Goal: Information Seeking & Learning: Check status

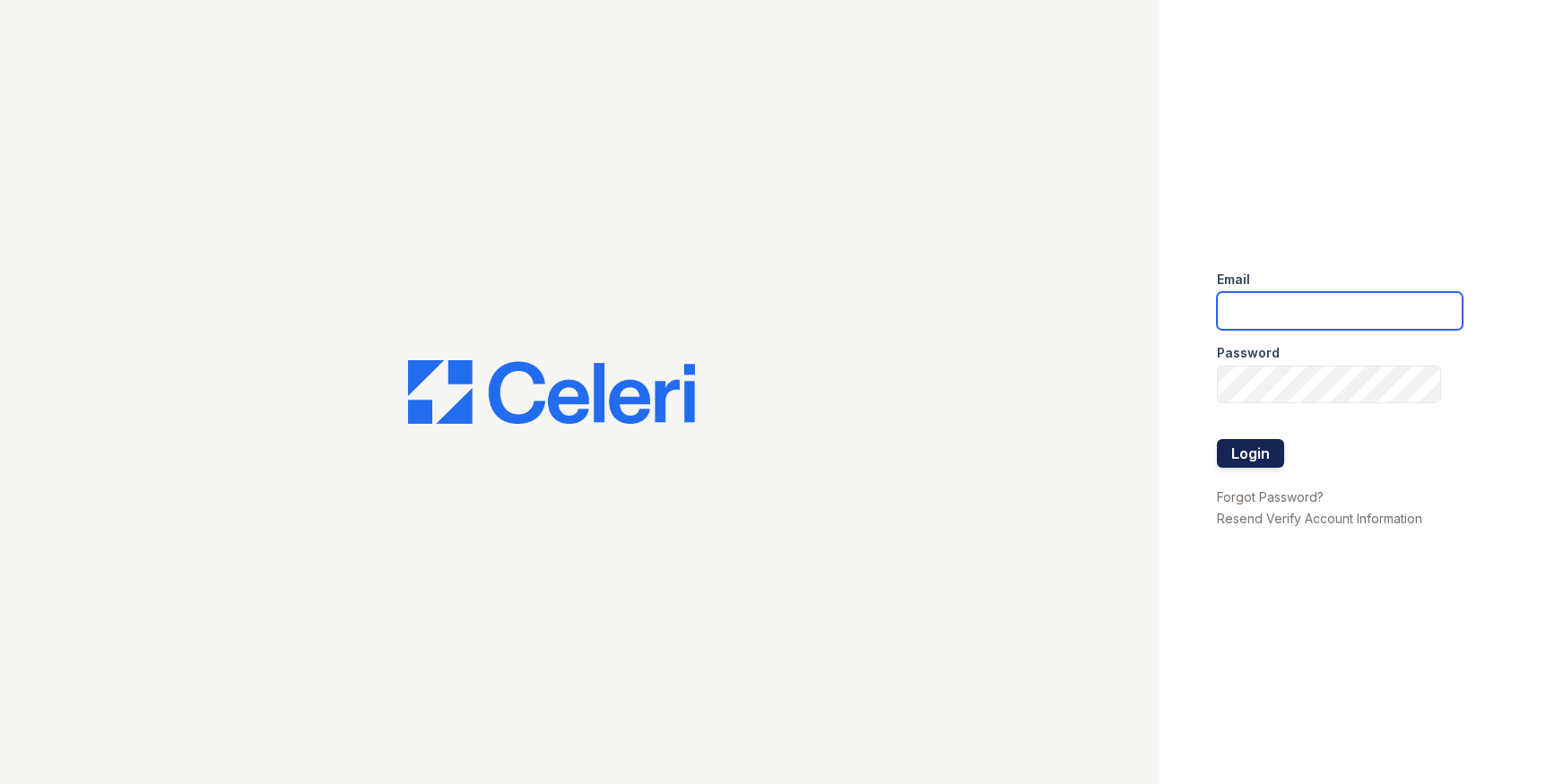
type input "[EMAIL_ADDRESS][DOMAIN_NAME]"
click at [1250, 444] on button "Login" at bounding box center [1251, 453] width 68 height 28
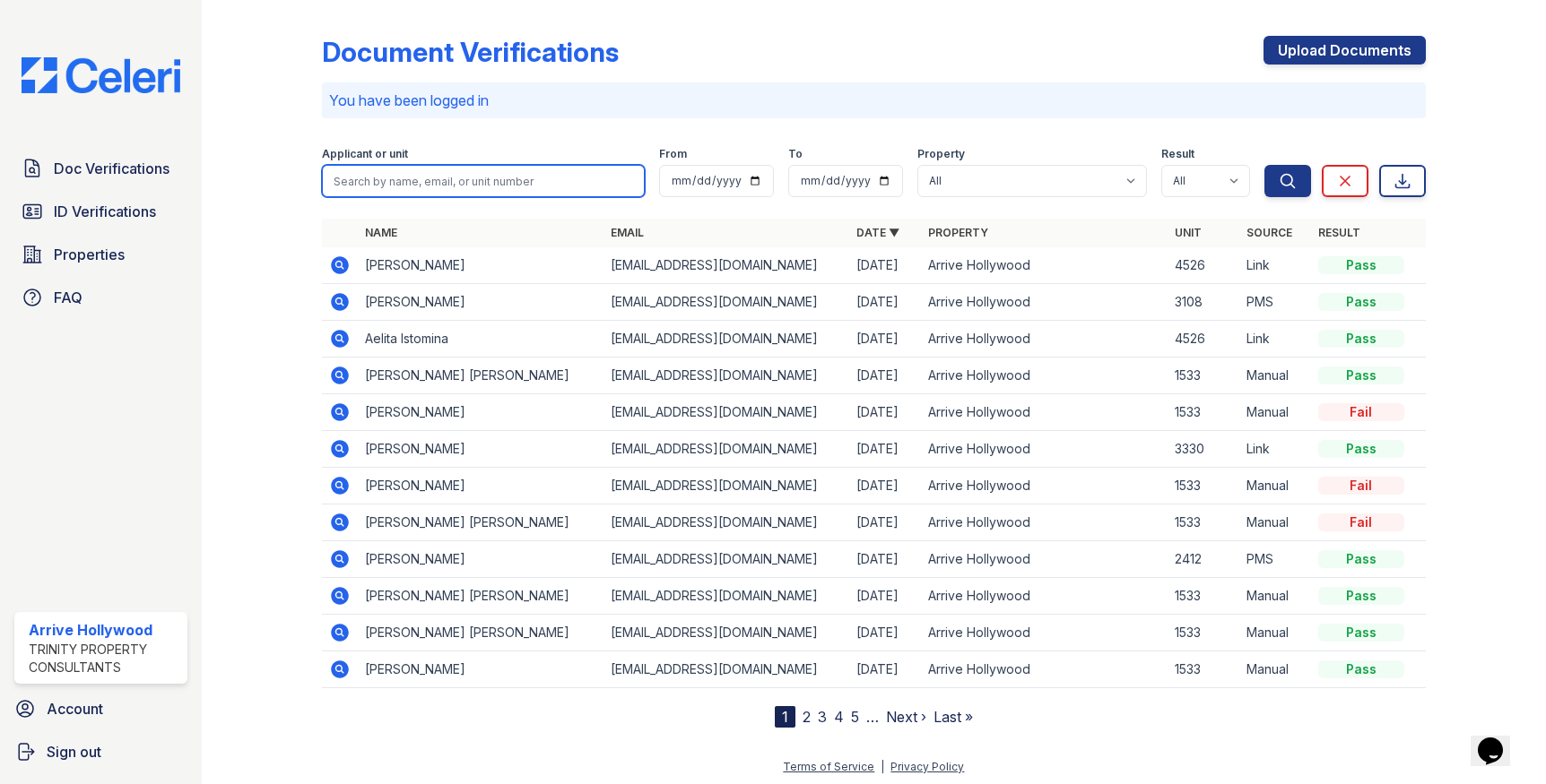
click at [556, 190] on input "search" at bounding box center [483, 181] width 322 height 32
type input "matt"
click at [1264, 165] on button "Search" at bounding box center [1287, 181] width 47 height 32
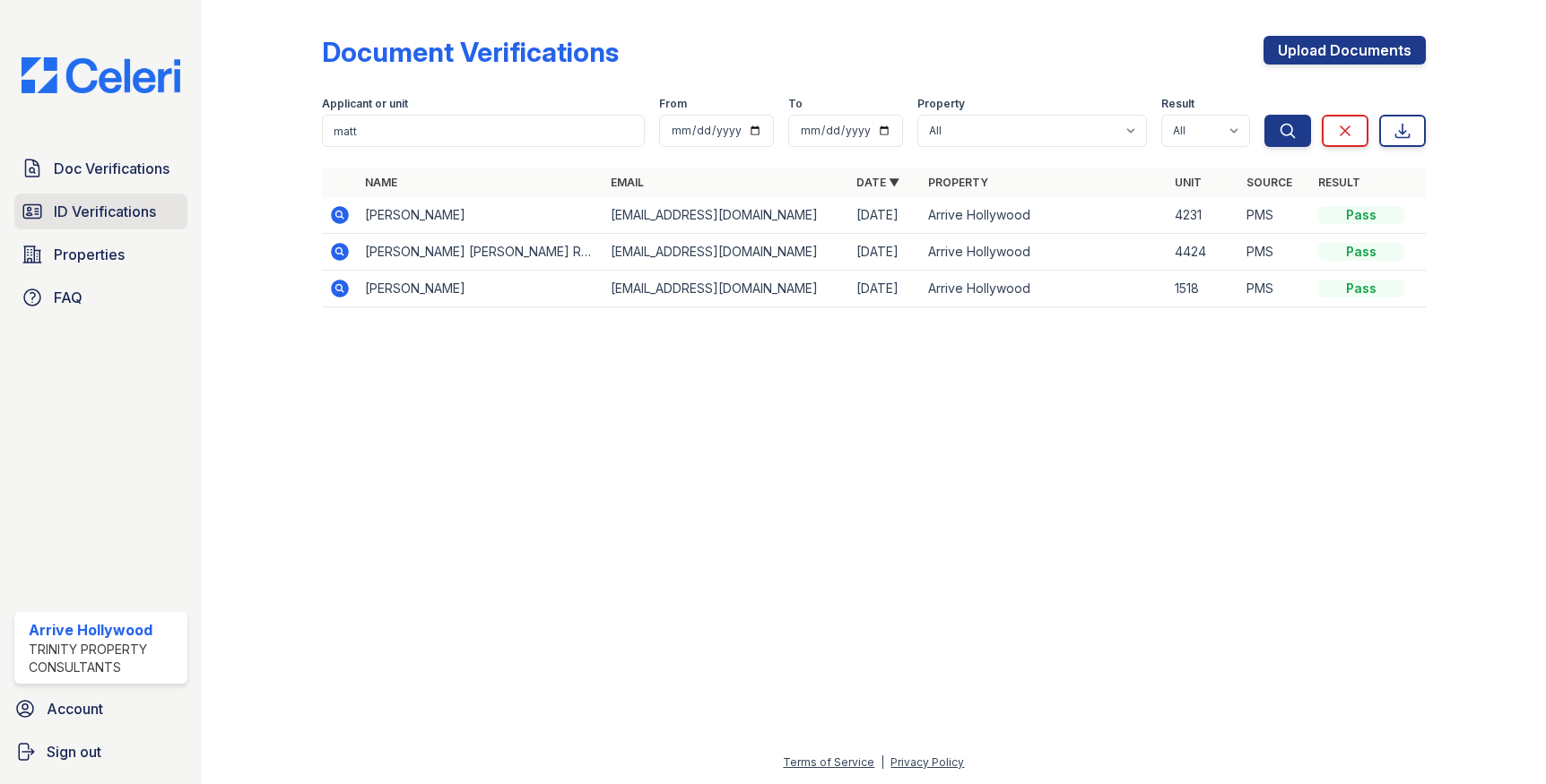
click at [114, 225] on link "ID Verifications" at bounding box center [101, 211] width 173 height 36
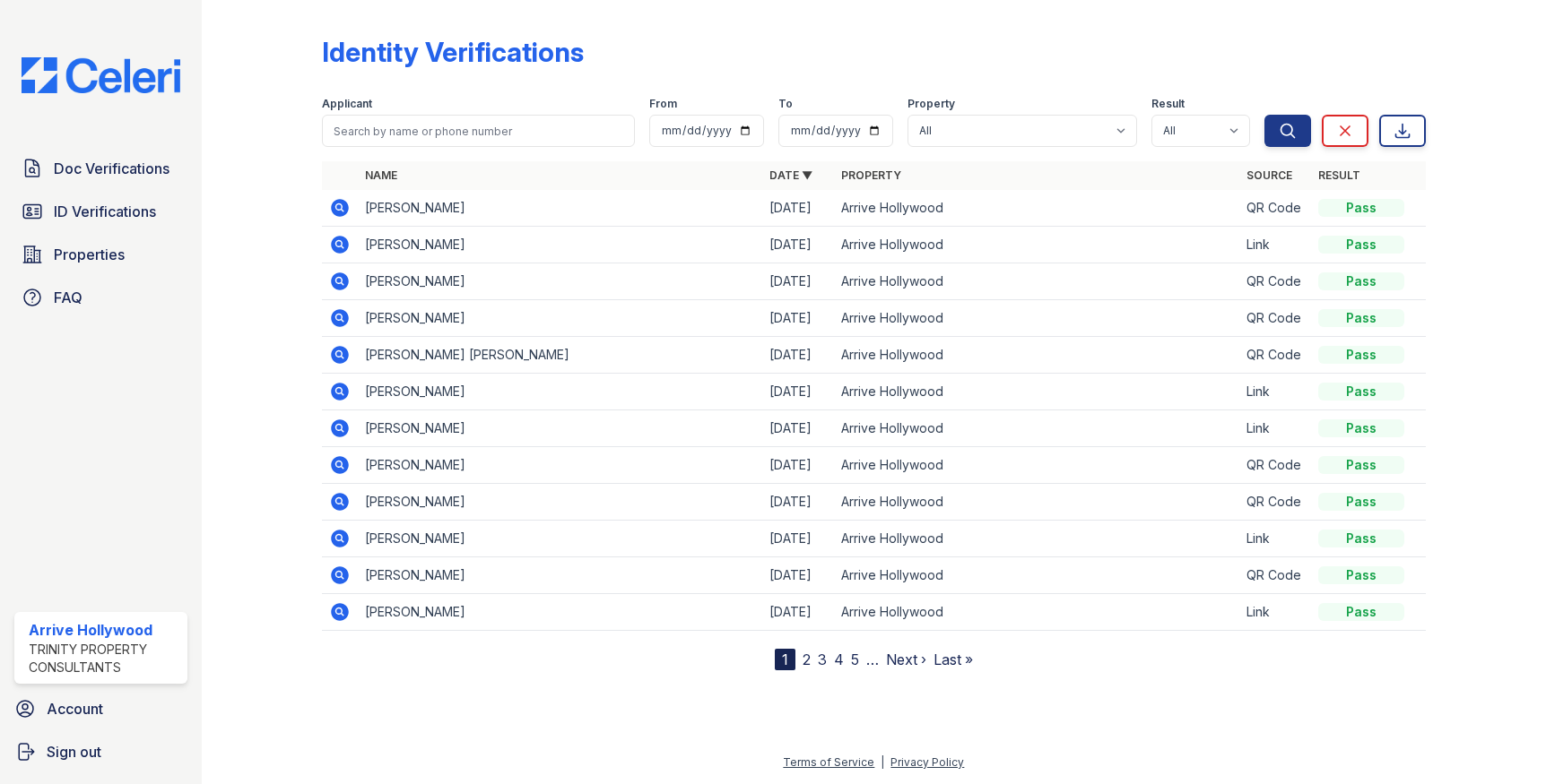
drag, startPoint x: 1125, startPoint y: 22, endPoint x: 915, endPoint y: 84, distance: 219.0
click at [1106, 37] on div "Identity Verifications Filter Applicant From To Property All Arrive [GEOGRAPHIC…" at bounding box center [873, 339] width 1104 height 663
click at [426, 110] on div "Applicant" at bounding box center [477, 106] width 312 height 18
click at [413, 132] on input "search" at bounding box center [477, 131] width 312 height 32
click at [406, 138] on input "search" at bounding box center [477, 131] width 312 height 32
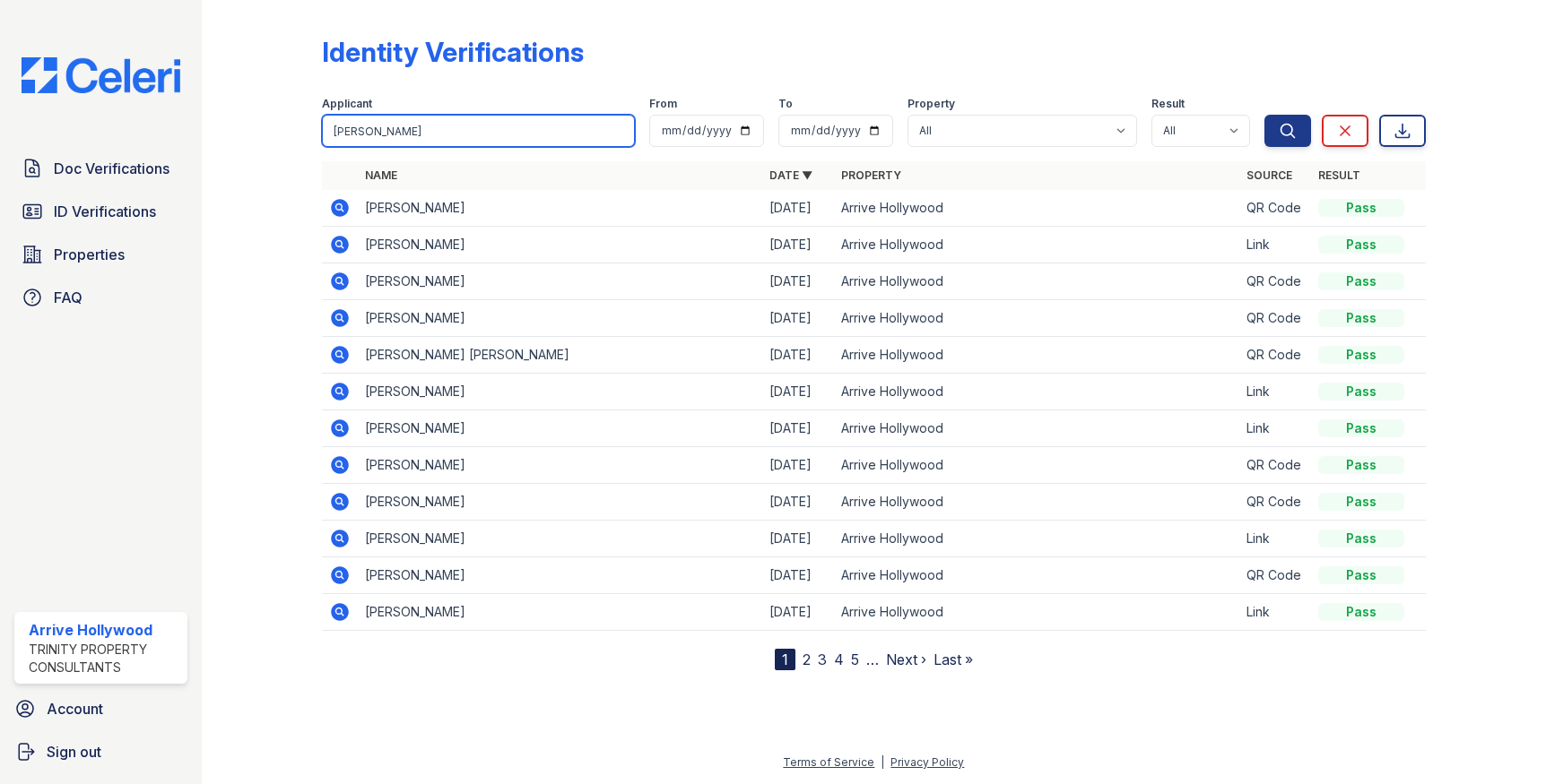
type input "[PERSON_NAME]"
click at [1264, 115] on button "Search" at bounding box center [1287, 131] width 47 height 32
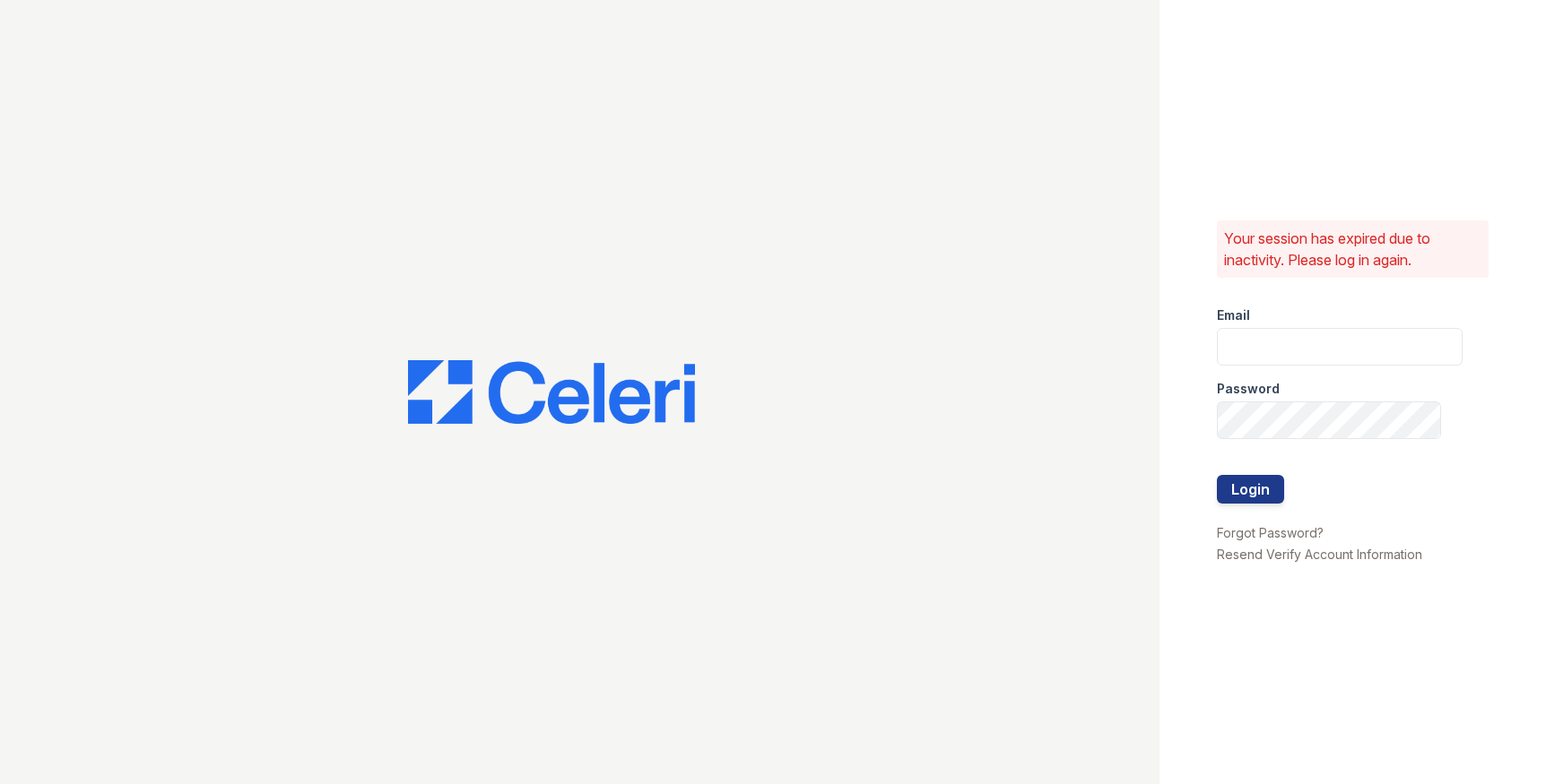
type input "[EMAIL_ADDRESS][DOMAIN_NAME]"
drag, startPoint x: 1241, startPoint y: 477, endPoint x: 1227, endPoint y: 492, distance: 20.5
click at [1241, 482] on button "Login" at bounding box center [1251, 489] width 68 height 28
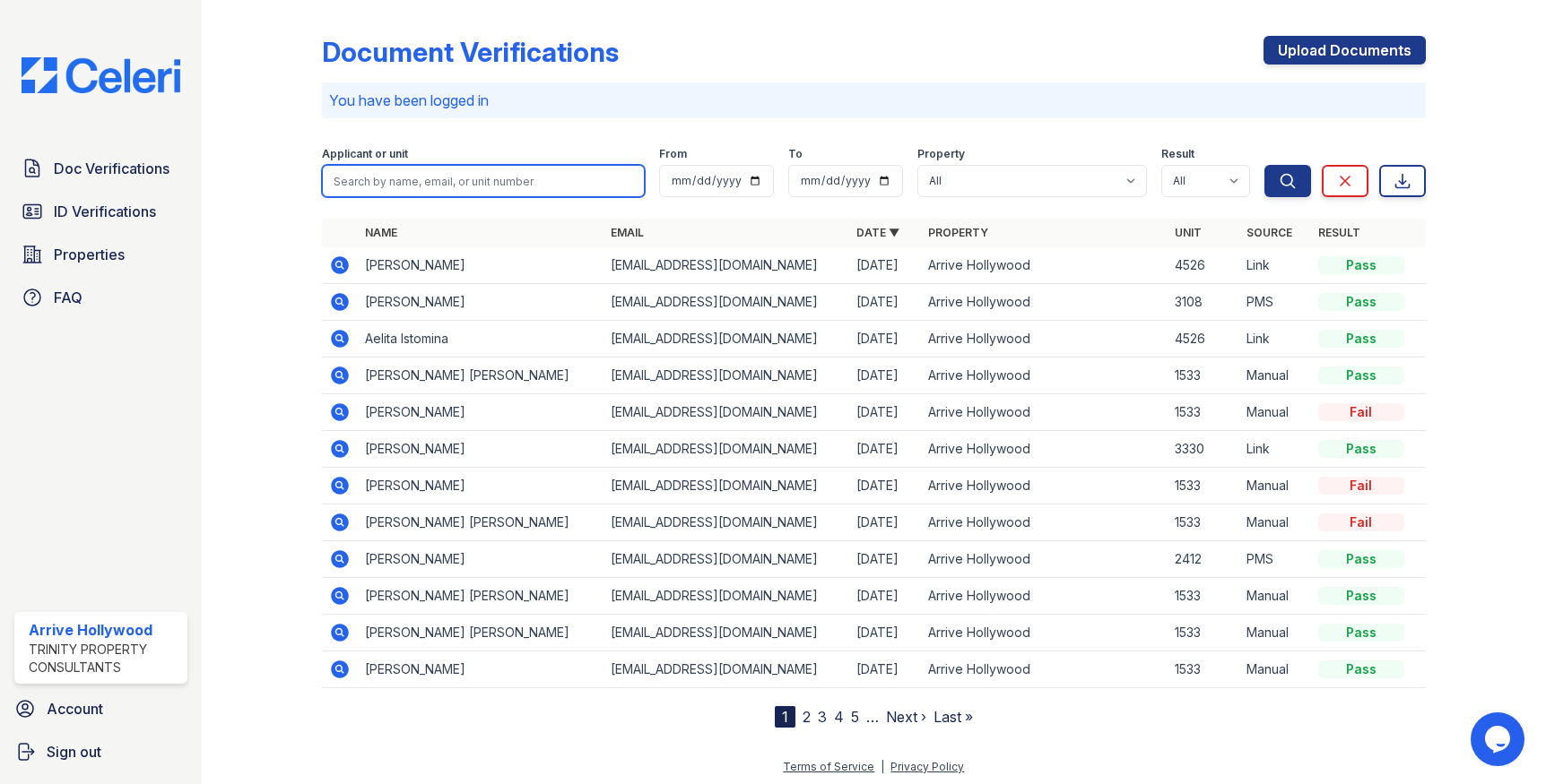
click at [476, 175] on input "search" at bounding box center [483, 181] width 322 height 32
type input "[PERSON_NAME]"
click at [1264, 165] on button "Search" at bounding box center [1287, 181] width 47 height 32
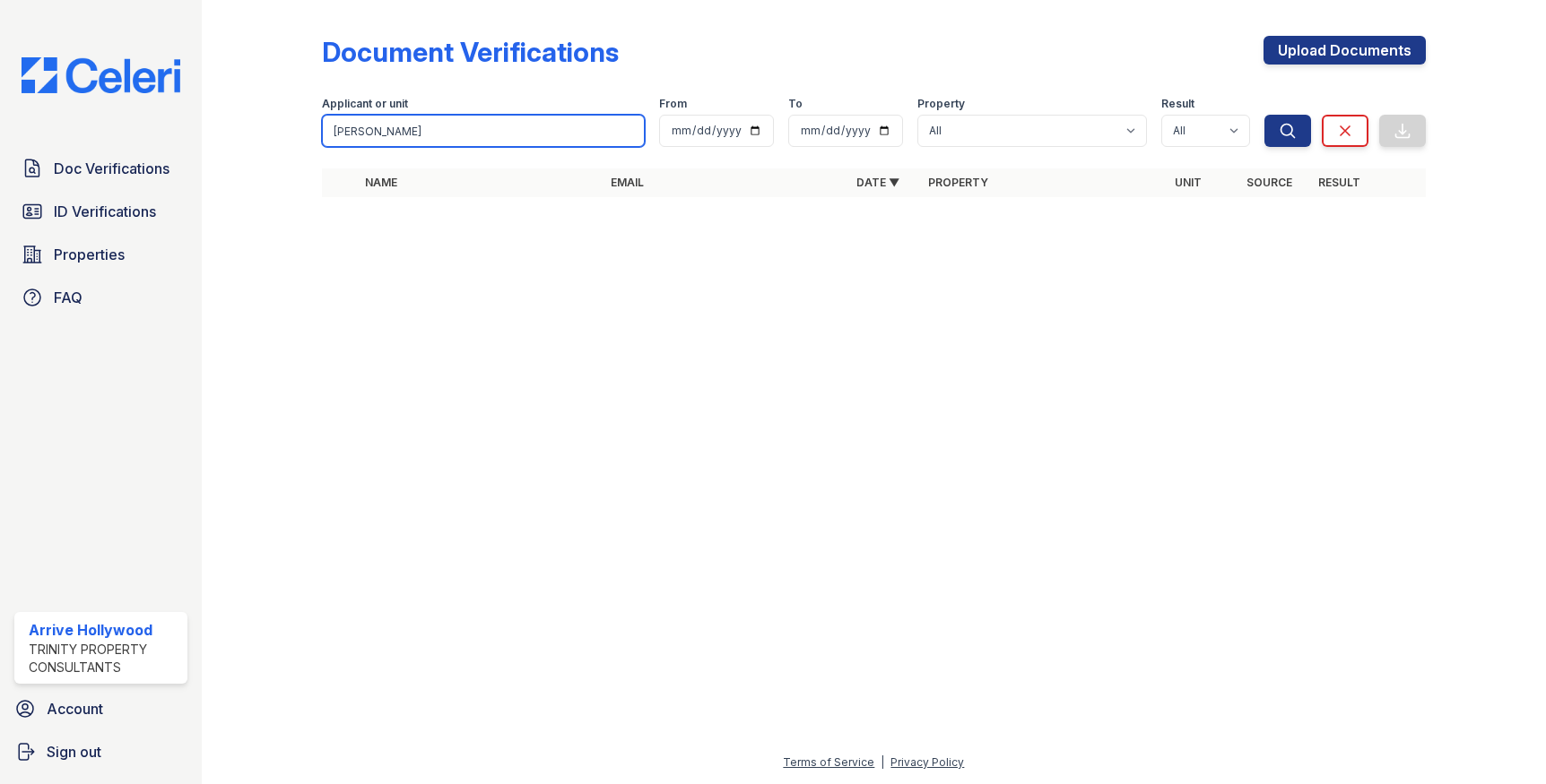
drag, startPoint x: 629, startPoint y: 129, endPoint x: 671, endPoint y: 208, distance: 89.5
click at [629, 129] on input "[PERSON_NAME]" at bounding box center [483, 131] width 322 height 32
click at [794, 485] on div at bounding box center [874, 498] width 1287 height 508
